Goal: Task Accomplishment & Management: Manage account settings

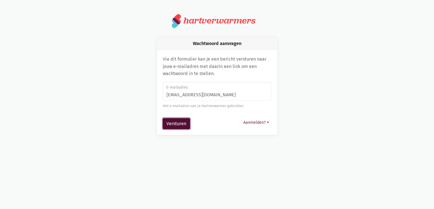
click at [172, 127] on button "Versturen" at bounding box center [176, 123] width 27 height 11
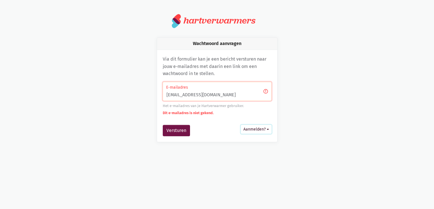
click at [257, 129] on button "Aanmelden?" at bounding box center [256, 129] width 31 height 9
click at [290, 89] on div "Wachtwoord aanvragen Via dit formulier kan je een bericht versturen naar jouw e…" at bounding box center [217, 89] width 324 height 105
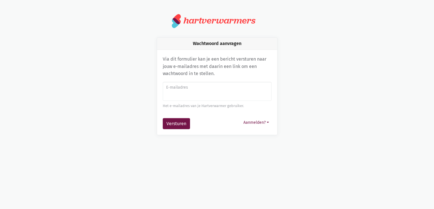
click at [174, 94] on input "E-mailadres" at bounding box center [217, 91] width 109 height 19
type input "[EMAIL_ADDRESS][PERSON_NAME][DOMAIN_NAME]"
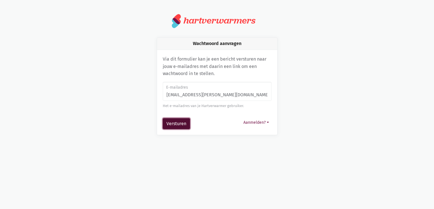
click at [179, 123] on button "Versturen" at bounding box center [176, 123] width 27 height 11
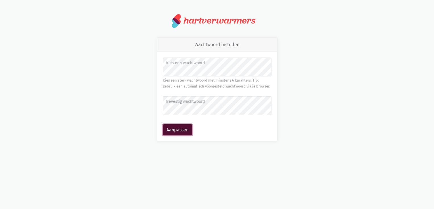
click at [176, 130] on button "Aanpassen" at bounding box center [178, 130] width 30 height 11
